Goal: Transaction & Acquisition: Purchase product/service

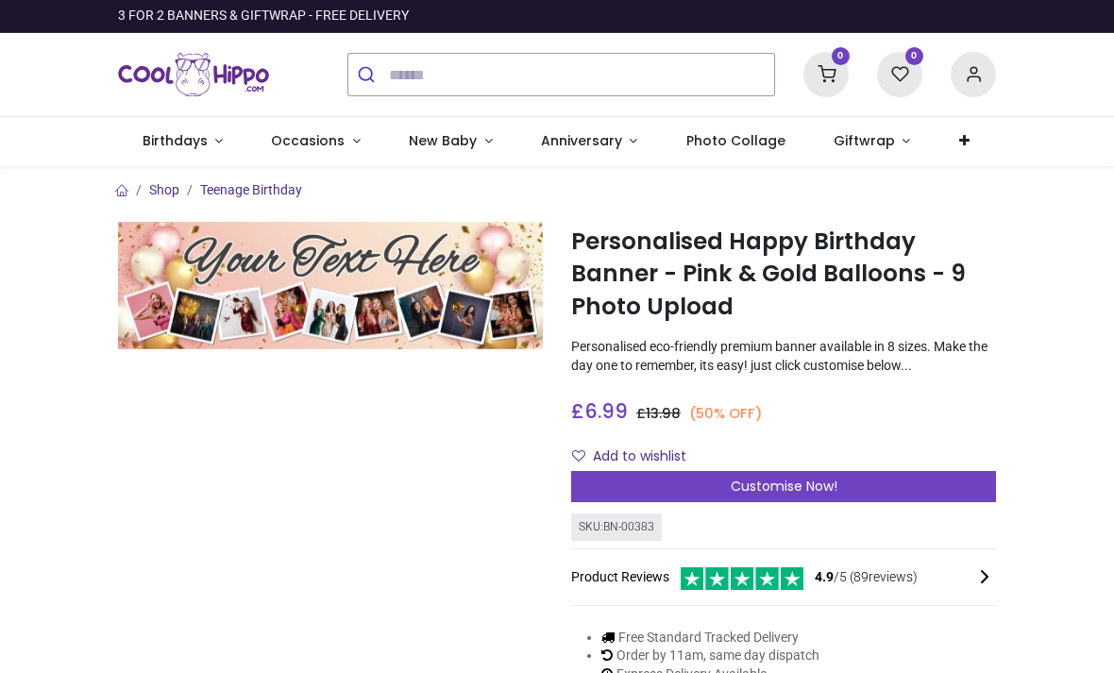
click at [173, 139] on span "Birthdays" at bounding box center [175, 140] width 65 height 19
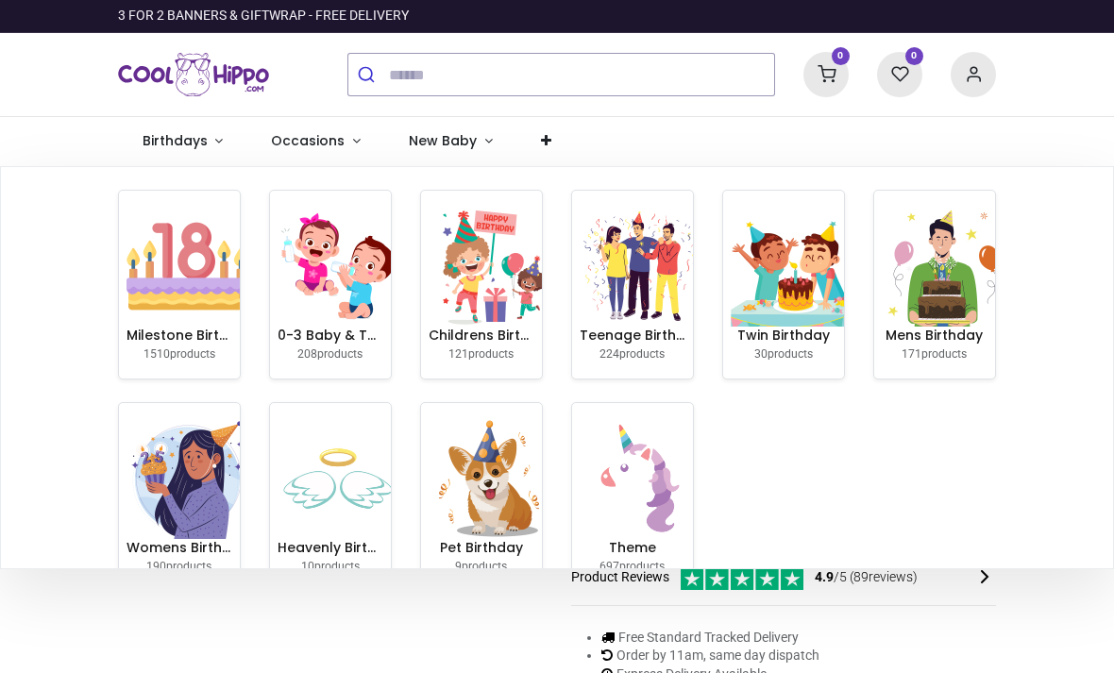
click at [197, 285] on img at bounding box center [186, 266] width 121 height 121
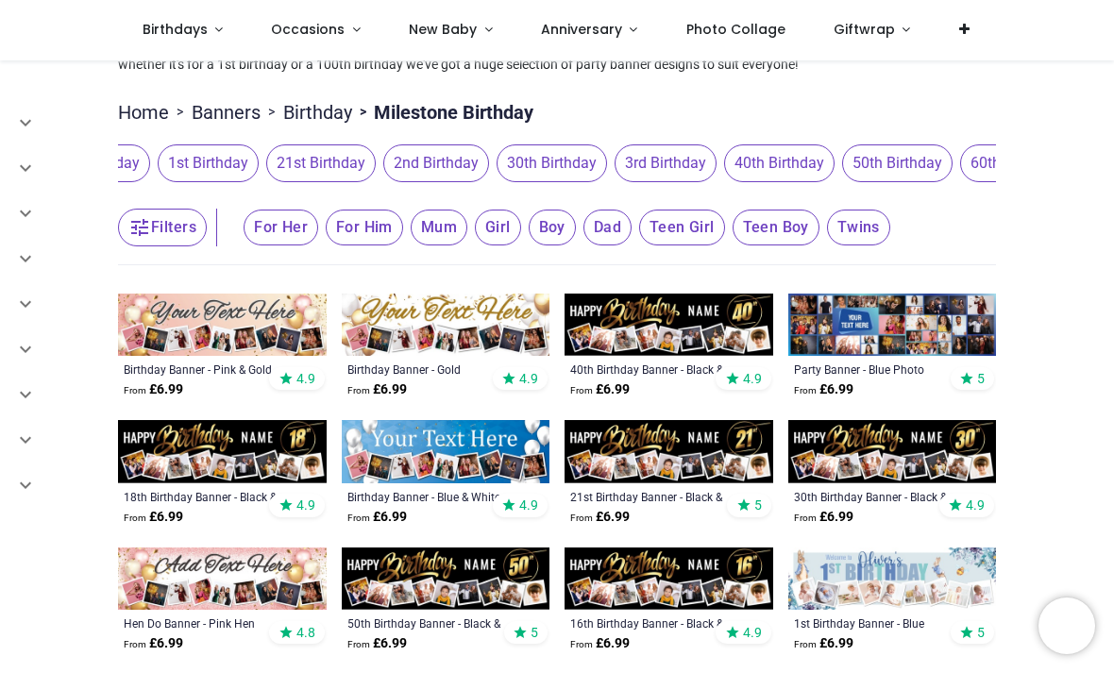
scroll to position [0, 567]
click at [580, 160] on span "30th Birthday" at bounding box center [551, 163] width 110 height 38
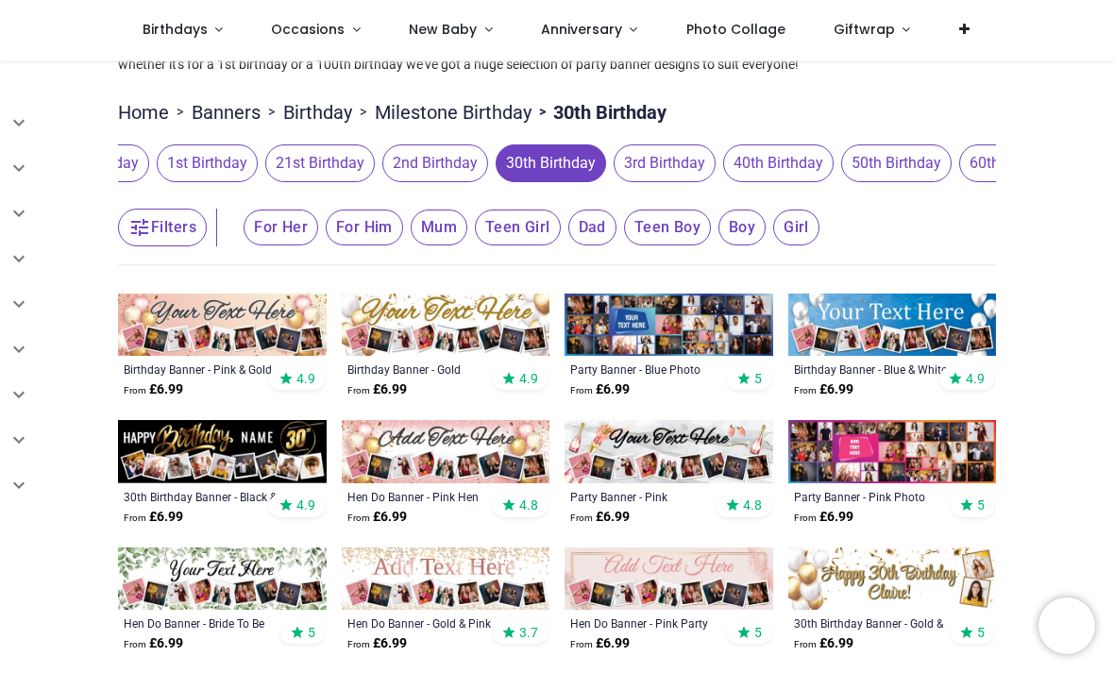
click at [289, 222] on span "For Her" at bounding box center [281, 228] width 75 height 36
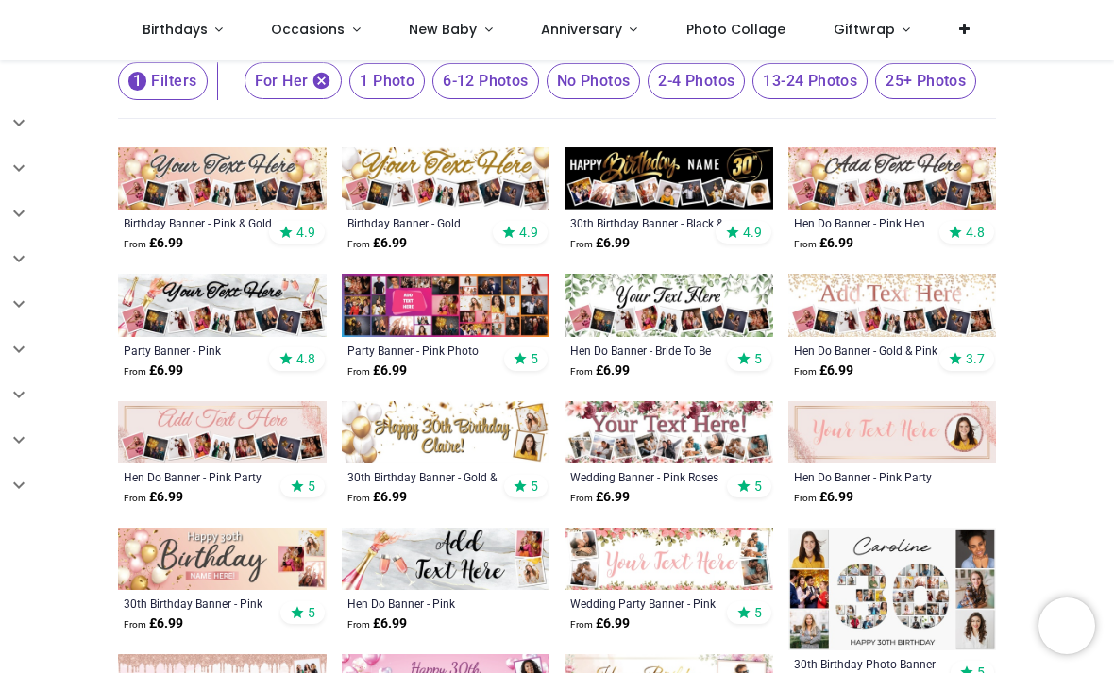
scroll to position [254, 0]
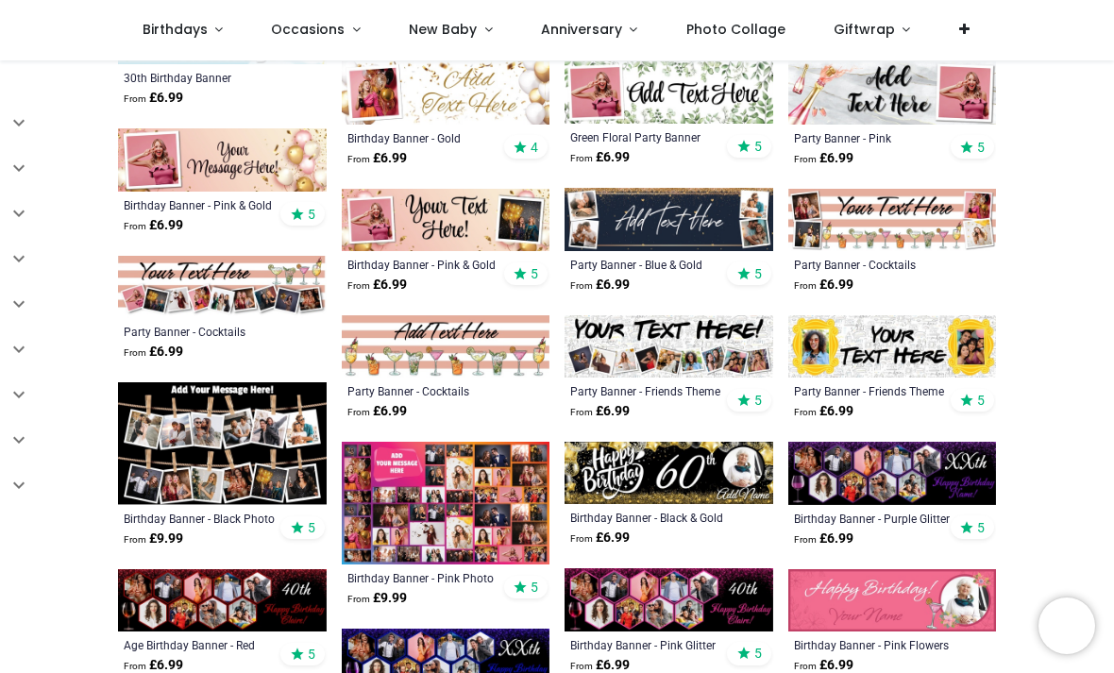
scroll to position [1667, 0]
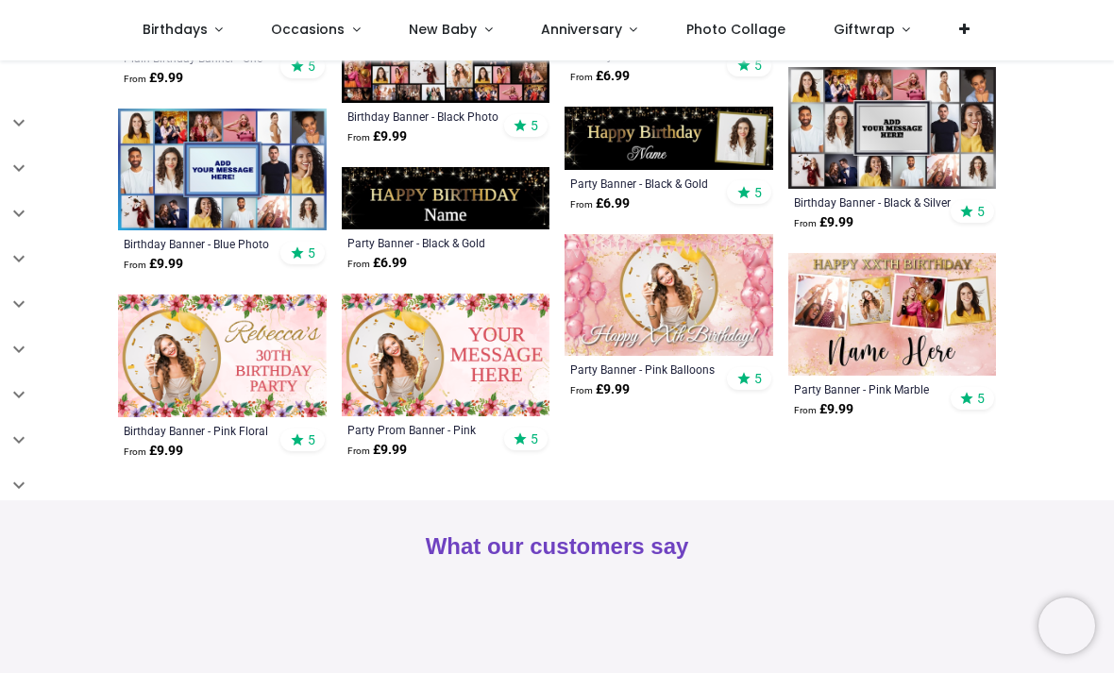
scroll to position [3008, 0]
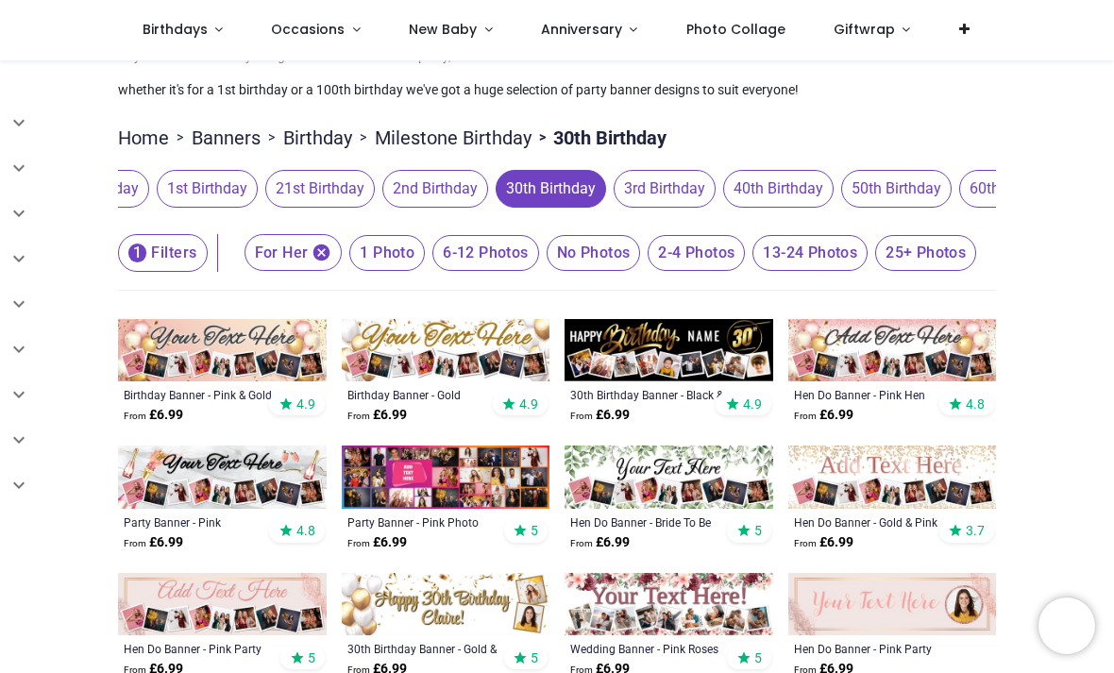
scroll to position [82, 0]
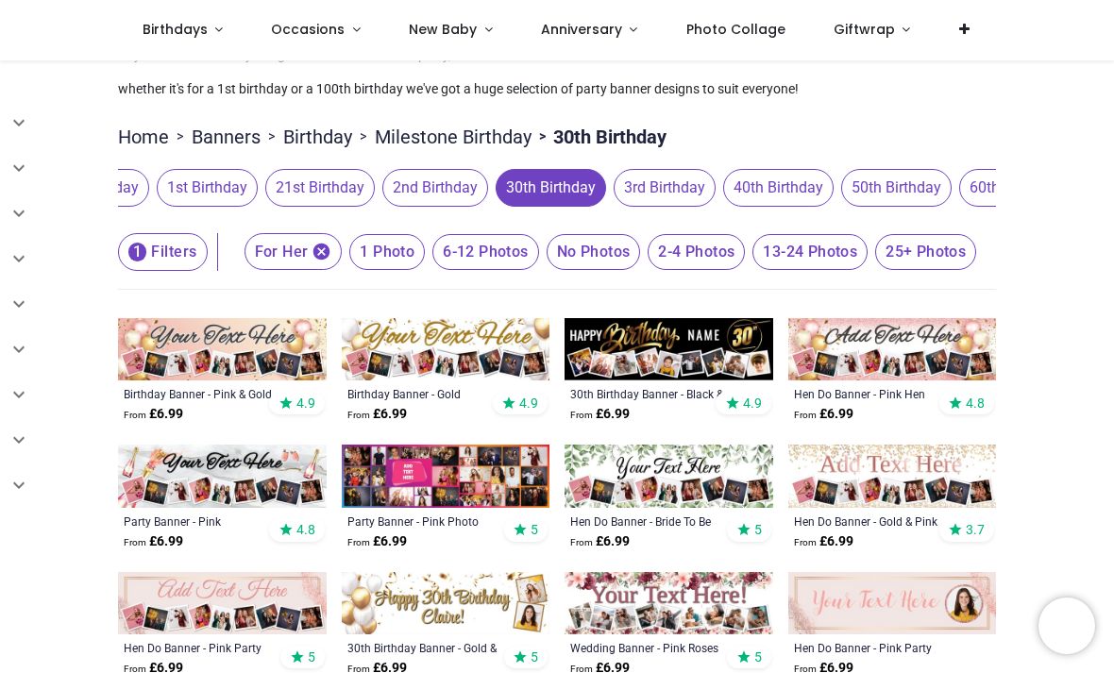
click at [207, 350] on img at bounding box center [222, 349] width 209 height 62
